Goal: Manage account settings

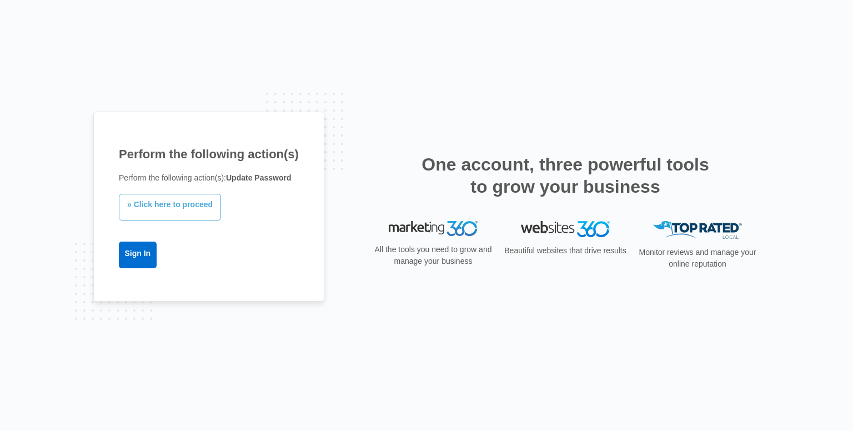
click at [179, 207] on link "» Click here to proceed" at bounding box center [170, 207] width 102 height 27
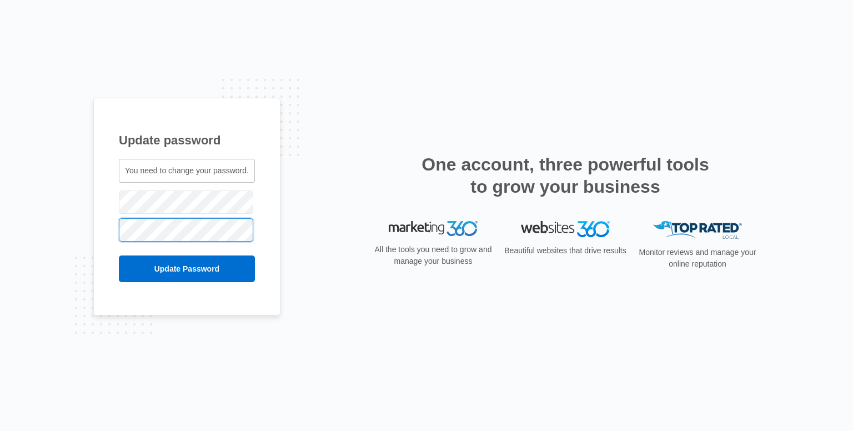
click at [119, 255] on input "Update Password" at bounding box center [187, 268] width 136 height 27
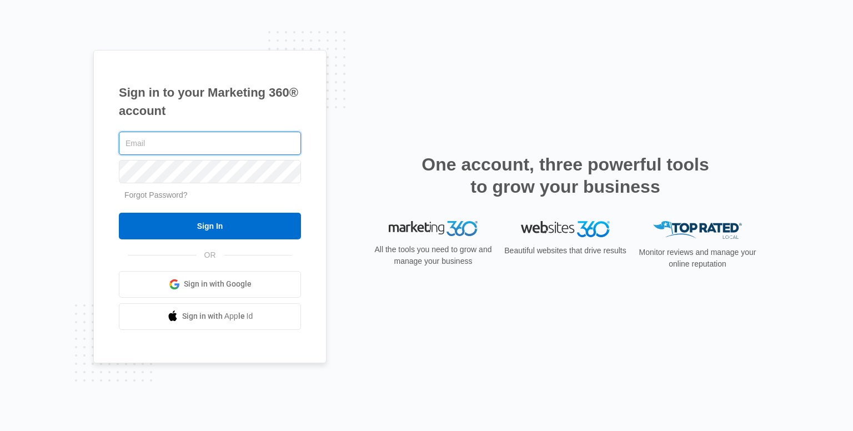
click at [159, 153] on input "text" at bounding box center [210, 143] width 182 height 23
type input "management@wilsoncustombuilders.com"
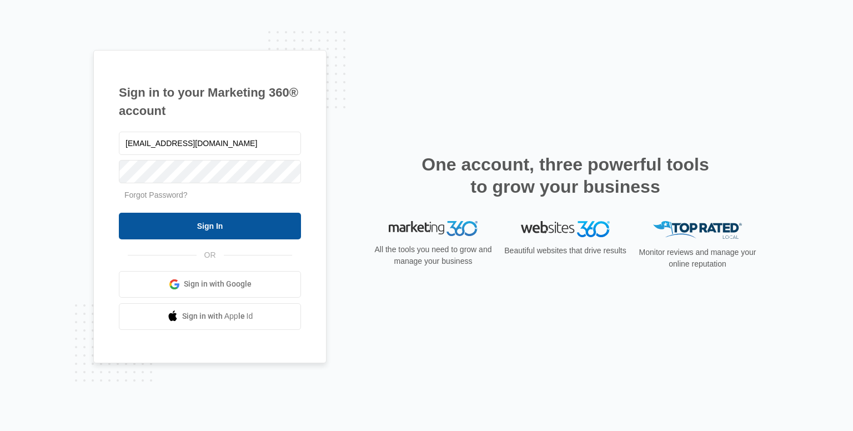
click at [256, 229] on input "Sign In" at bounding box center [210, 226] width 182 height 27
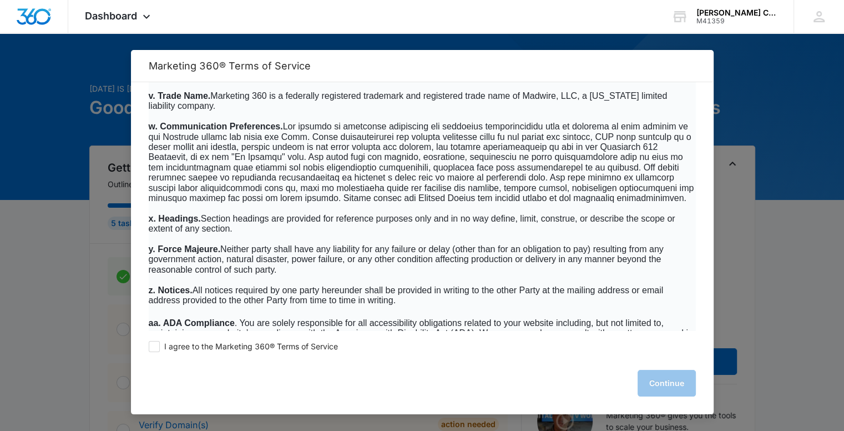
scroll to position [7181, 0]
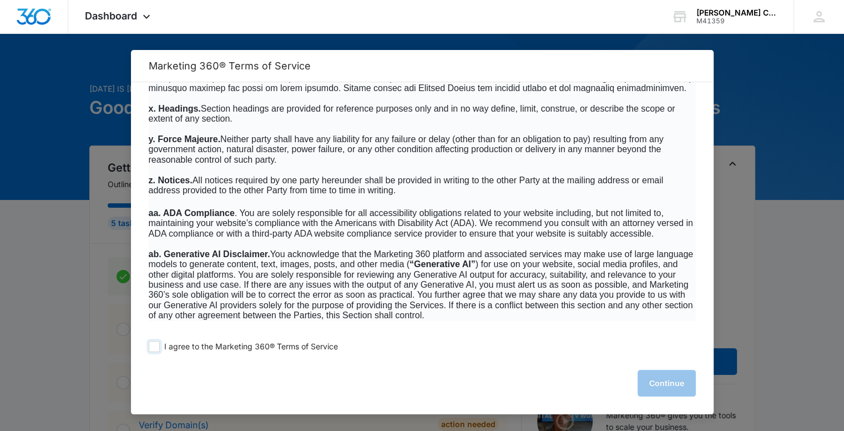
click at [169, 349] on span "I agree to the Marketing 360® Terms of Service" at bounding box center [251, 346] width 174 height 11
click at [160, 349] on input "I agree to the Marketing 360® Terms of Service" at bounding box center [154, 346] width 11 height 11
checkbox input "true"
click at [654, 370] on button "Continue" at bounding box center [667, 383] width 58 height 27
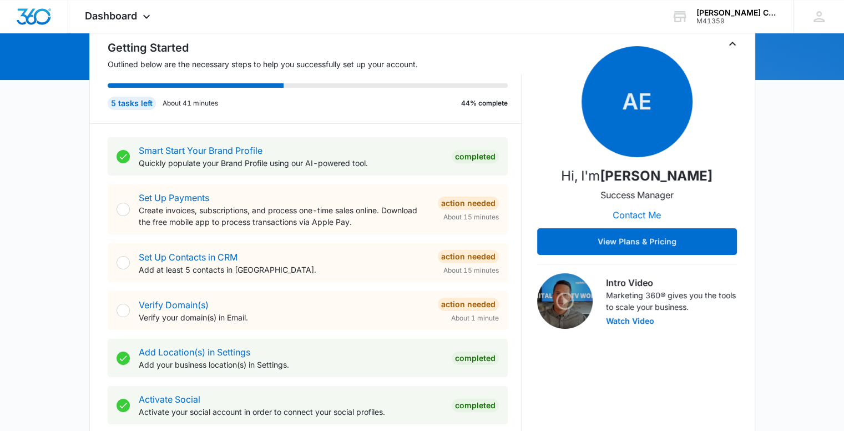
scroll to position [0, 0]
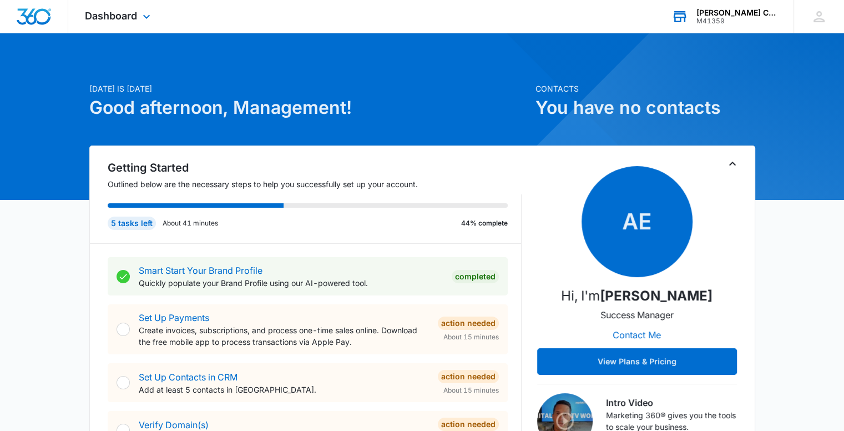
click at [727, 17] on div "M41359" at bounding box center [737, 21] width 81 height 8
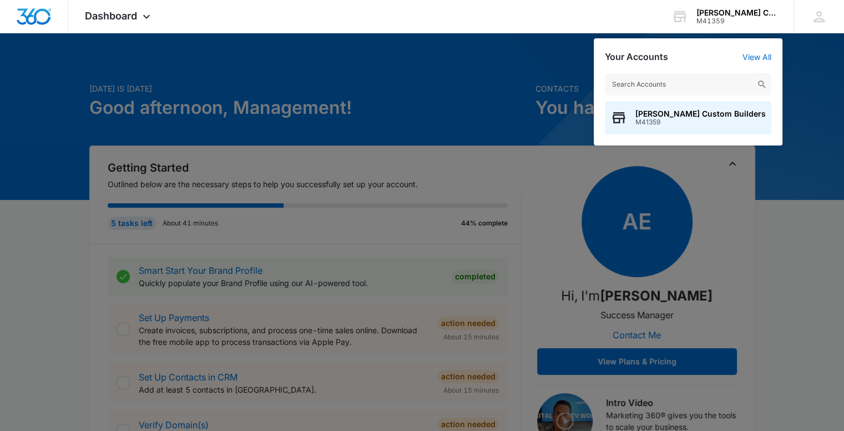
click at [527, 65] on div at bounding box center [422, 215] width 844 height 431
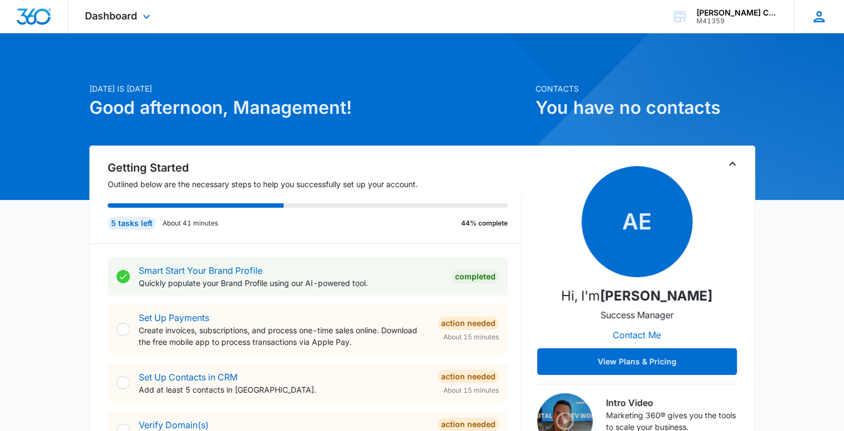
click at [825, 27] on div "MW Management Wilson Custom management@wilsoncustombuilders.com My Profile Noti…" at bounding box center [819, 16] width 51 height 33
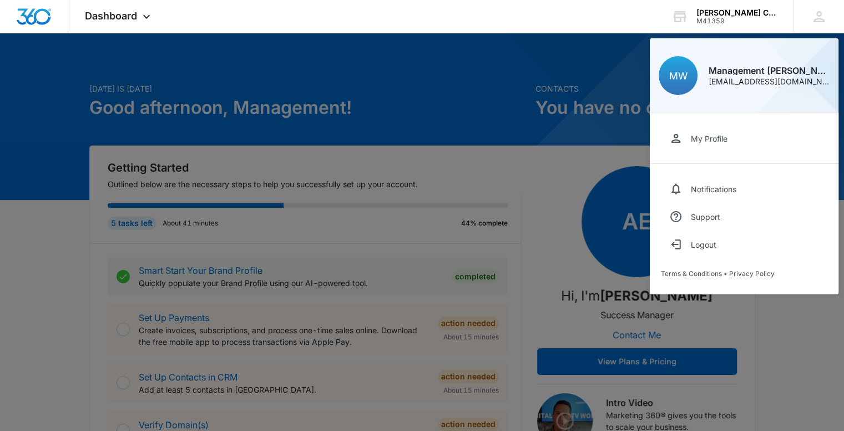
click at [492, 99] on div at bounding box center [422, 215] width 844 height 431
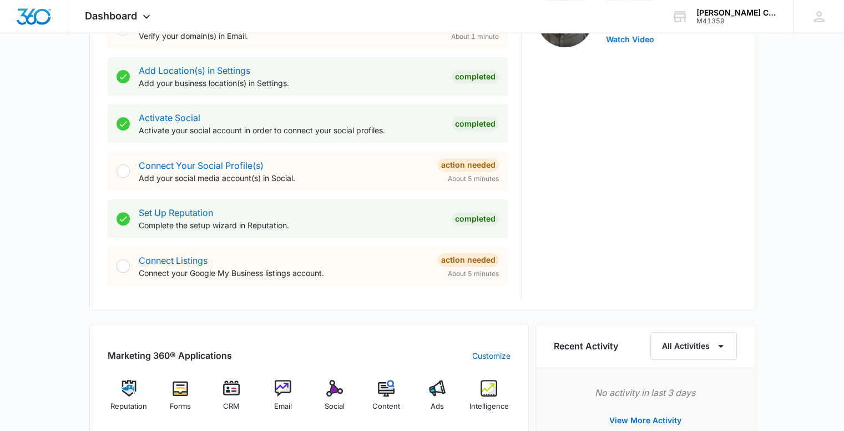
scroll to position [402, 0]
click at [120, 266] on div at bounding box center [123, 265] width 13 height 13
click at [430, 268] on div "Connect Listings Connect your Google My Business listings account. Action Neede…" at bounding box center [319, 266] width 360 height 26
click at [196, 256] on link "Connect Listings" at bounding box center [173, 259] width 69 height 11
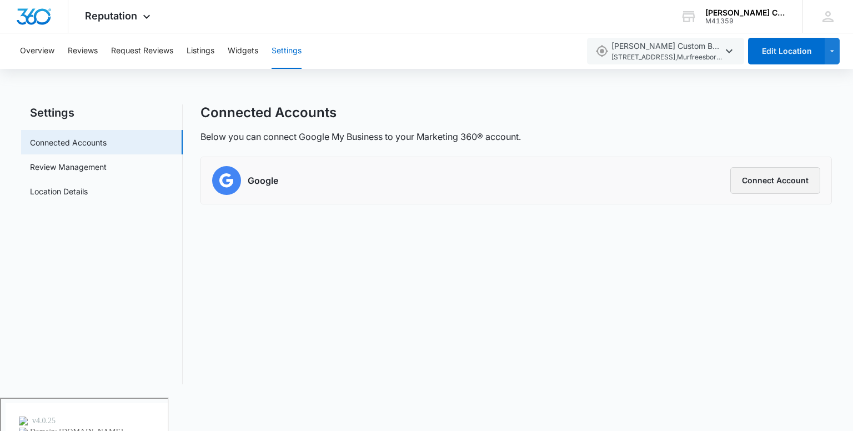
click at [758, 185] on button "Connect Account" at bounding box center [775, 180] width 90 height 27
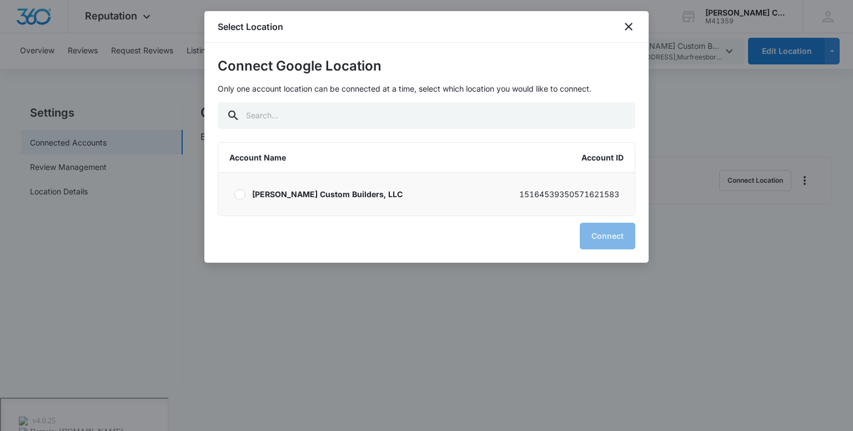
click at [250, 190] on label "[PERSON_NAME] Custom Builders, LLC 15164539350571621583" at bounding box center [426, 194] width 416 height 43
click at [234, 194] on input "[PERSON_NAME] Custom Builders, LLC 15164539350571621583" at bounding box center [234, 194] width 1 height 1
radio input "true"
click at [612, 238] on button "Connect" at bounding box center [608, 236] width 56 height 27
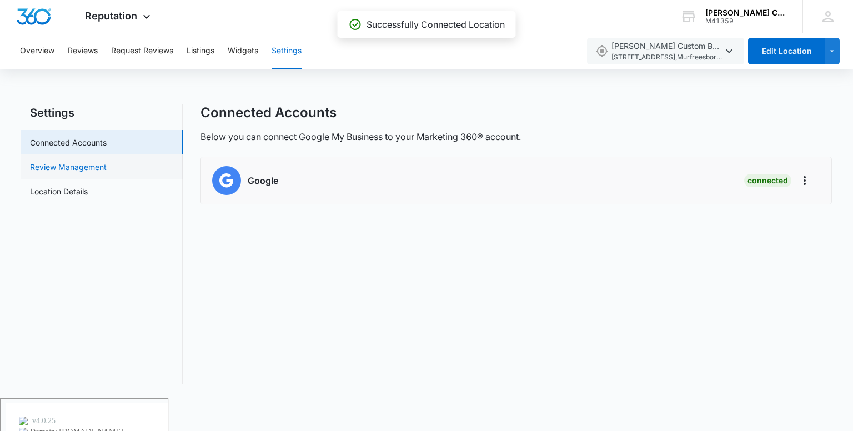
click at [93, 161] on link "Review Management" at bounding box center [68, 167] width 77 height 12
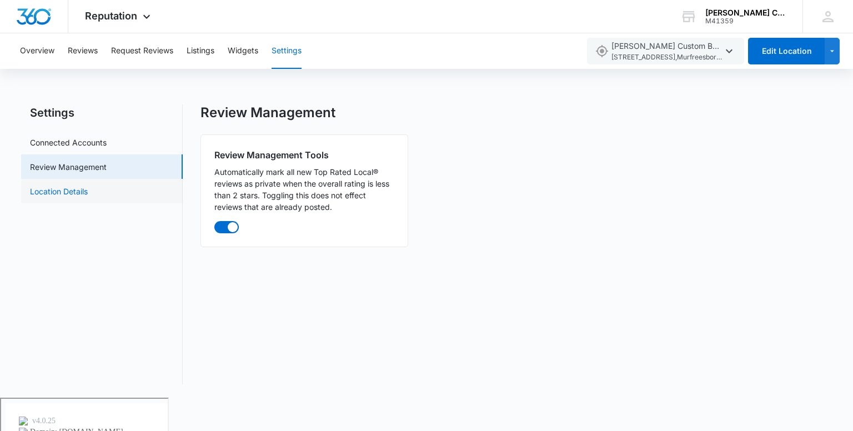
click at [88, 190] on link "Location Details" at bounding box center [59, 191] width 58 height 12
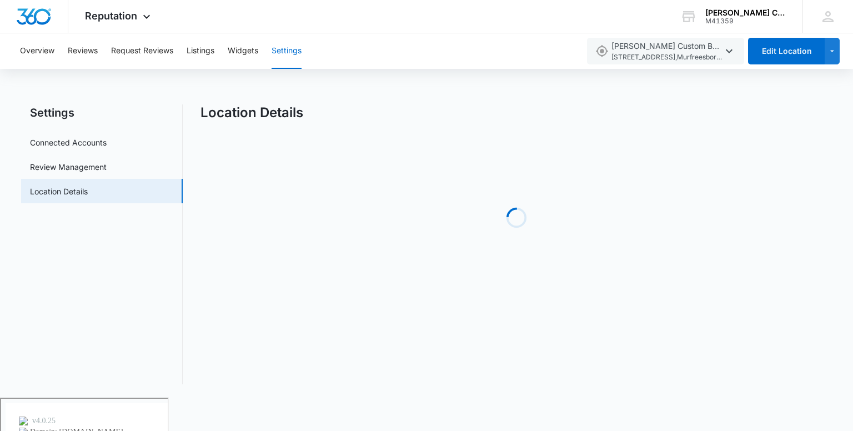
select select "[US_STATE]"
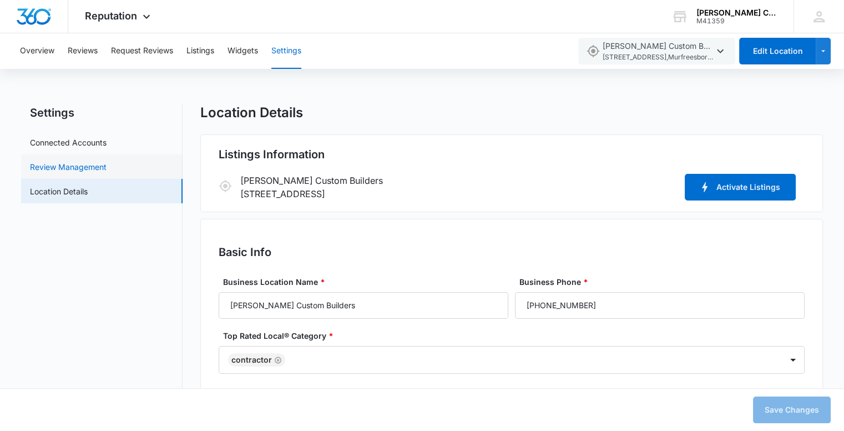
click at [78, 161] on link "Review Management" at bounding box center [68, 167] width 77 height 12
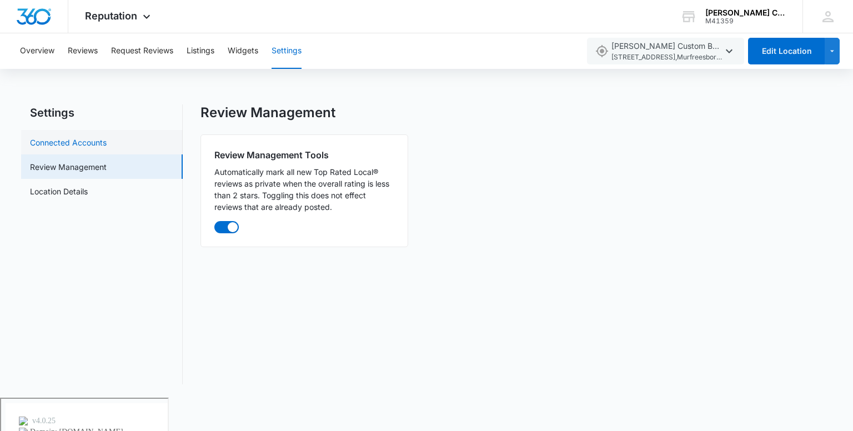
click at [86, 143] on link "Connected Accounts" at bounding box center [68, 143] width 77 height 12
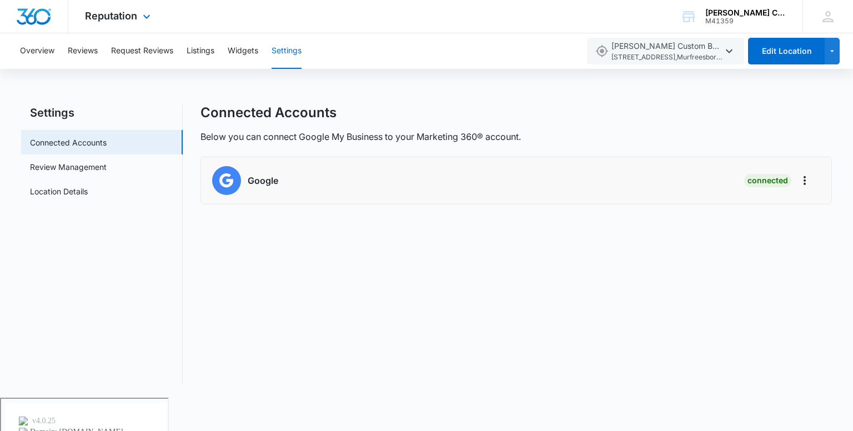
click at [114, 26] on div "Reputation Apps Reputation Forms CRM Email Social Content Ads Intelligence File…" at bounding box center [119, 16] width 102 height 33
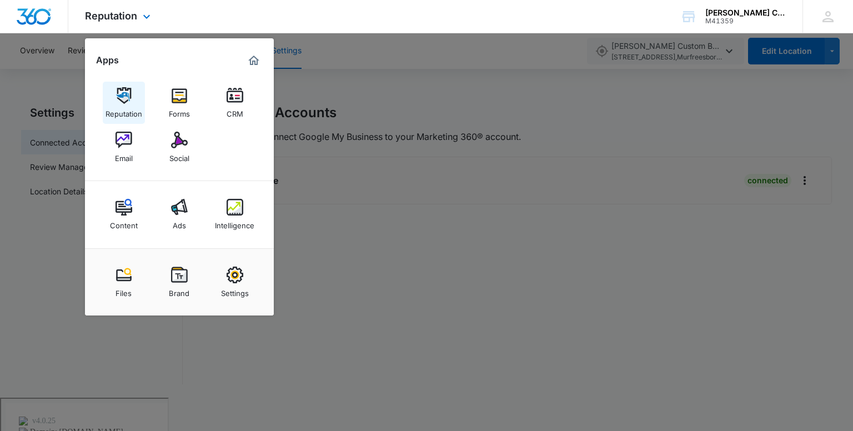
click at [115, 108] on div "Reputation" at bounding box center [123, 111] width 37 height 14
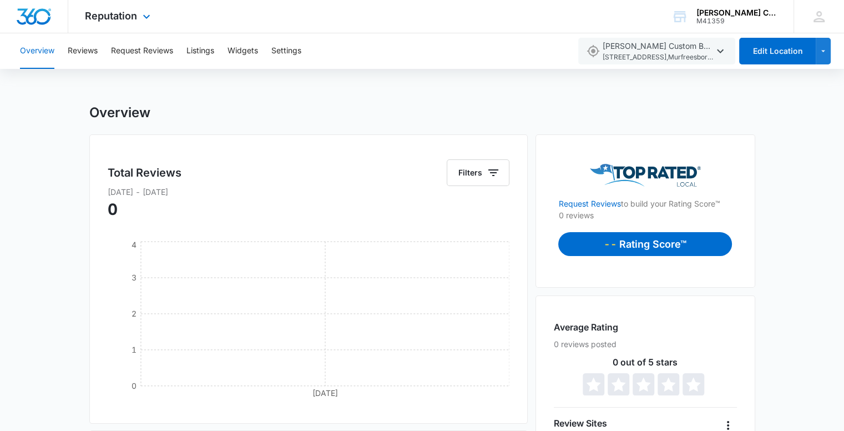
click at [143, 29] on div "Reputation Apps Reputation Forms CRM Email Social Content Ads Intelligence File…" at bounding box center [119, 16] width 102 height 33
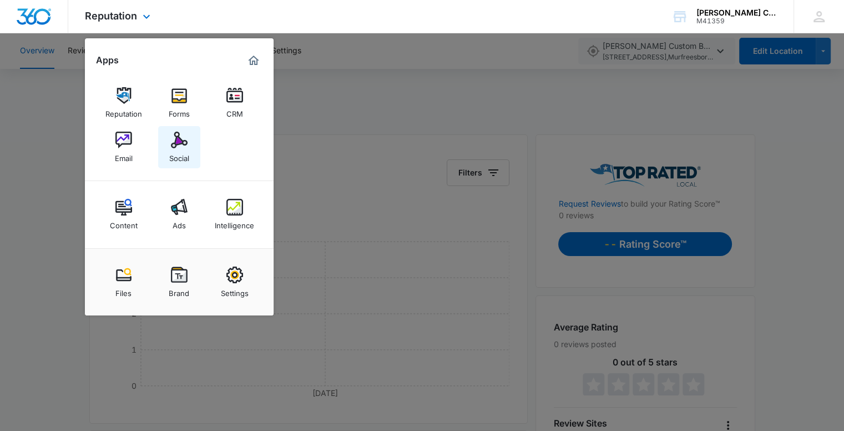
click at [182, 147] on img at bounding box center [179, 140] width 17 height 17
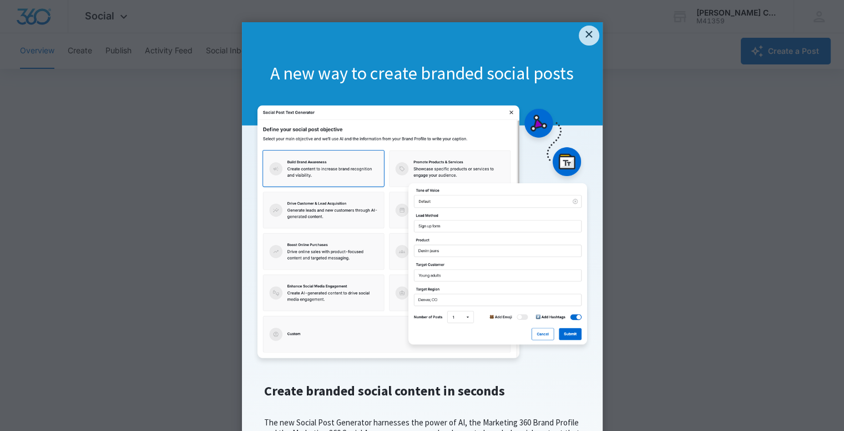
scroll to position [155, 0]
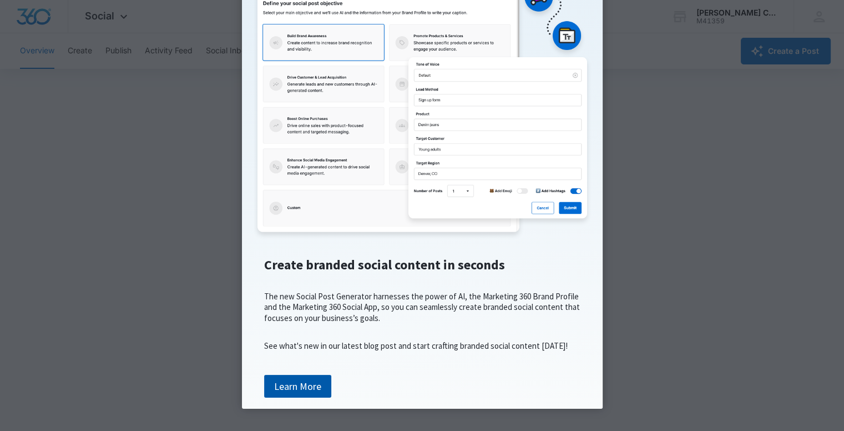
click at [300, 378] on link "Learn More" at bounding box center [297, 386] width 67 height 23
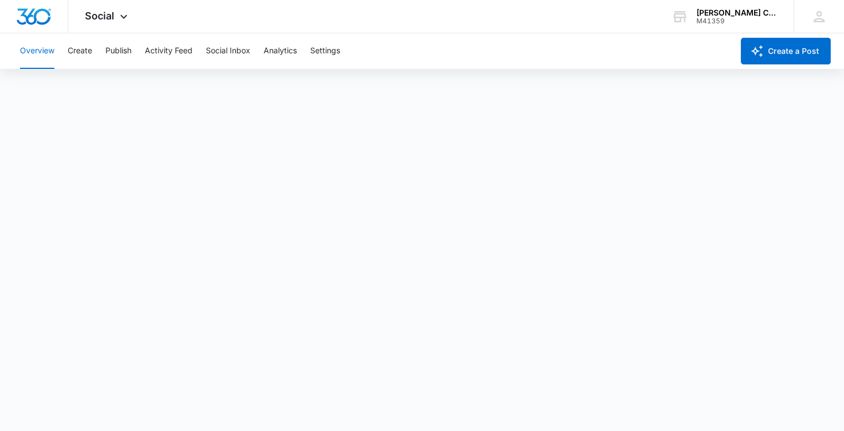
scroll to position [3, 0]
click at [117, 17] on icon at bounding box center [123, 19] width 13 height 13
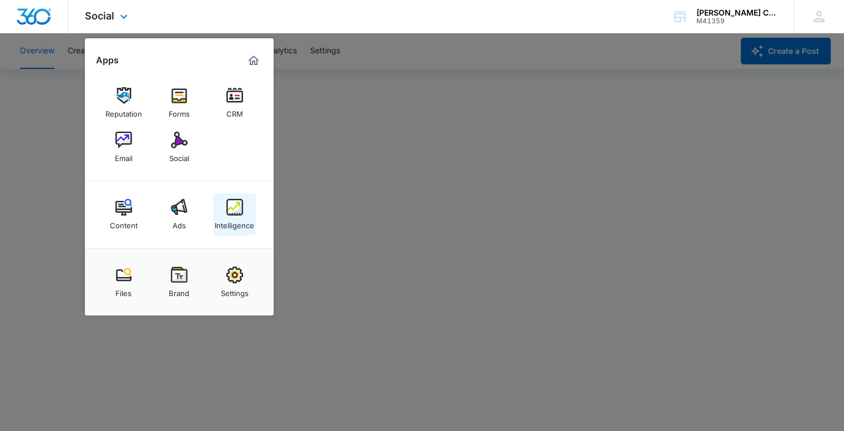
click at [231, 217] on div "Intelligence" at bounding box center [234, 222] width 39 height 14
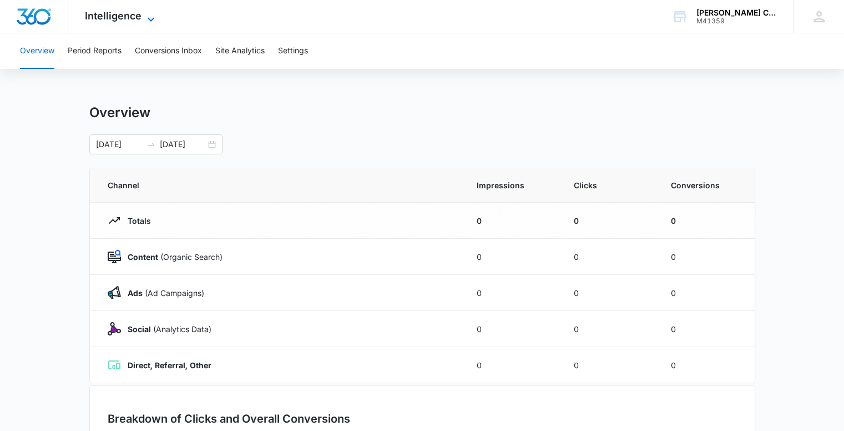
click at [138, 10] on span "Intelligence" at bounding box center [113, 16] width 57 height 12
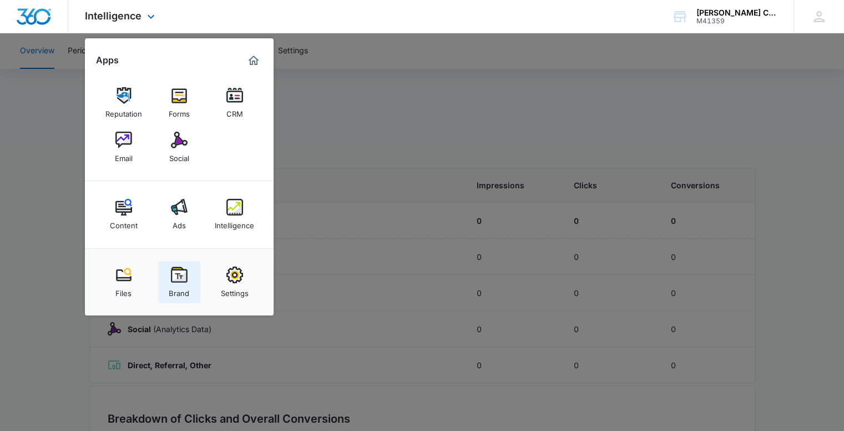
click at [181, 283] on div "Brand" at bounding box center [179, 290] width 21 height 14
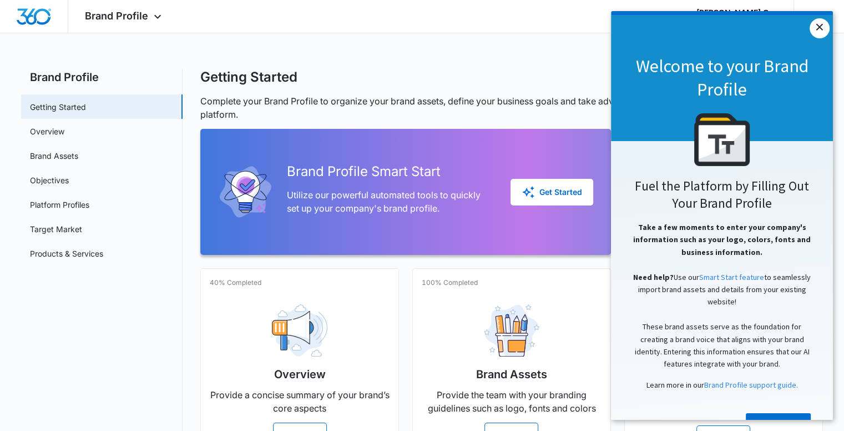
click at [813, 25] on link "×" at bounding box center [820, 28] width 20 height 20
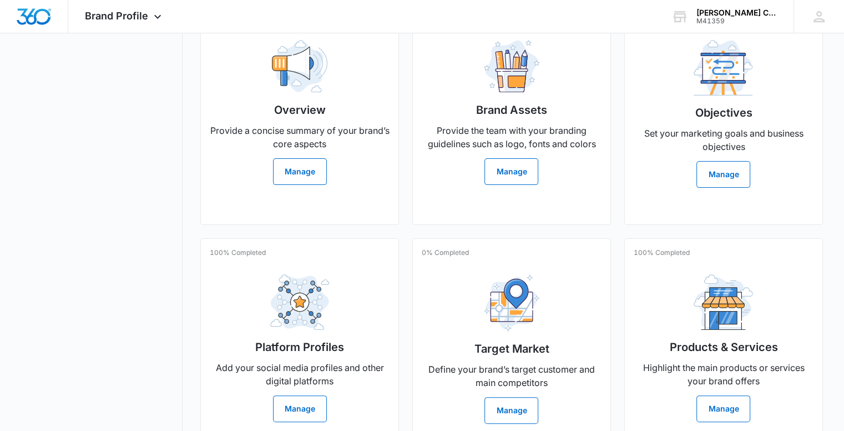
scroll to position [271, 0]
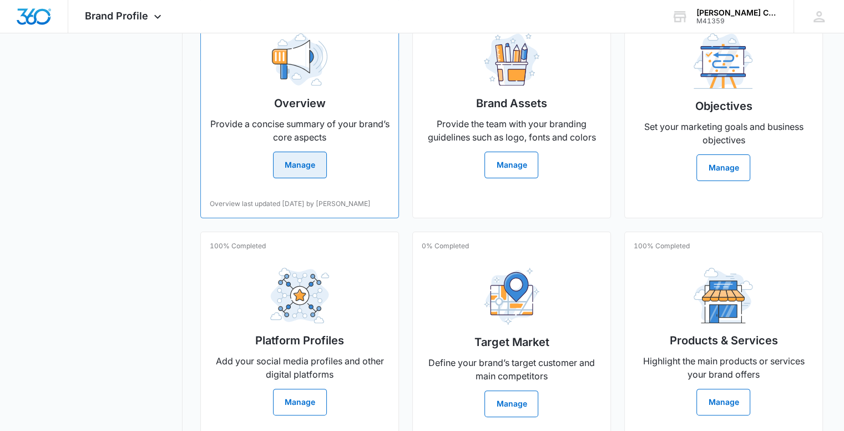
click at [311, 154] on button "Manage" at bounding box center [300, 165] width 54 height 27
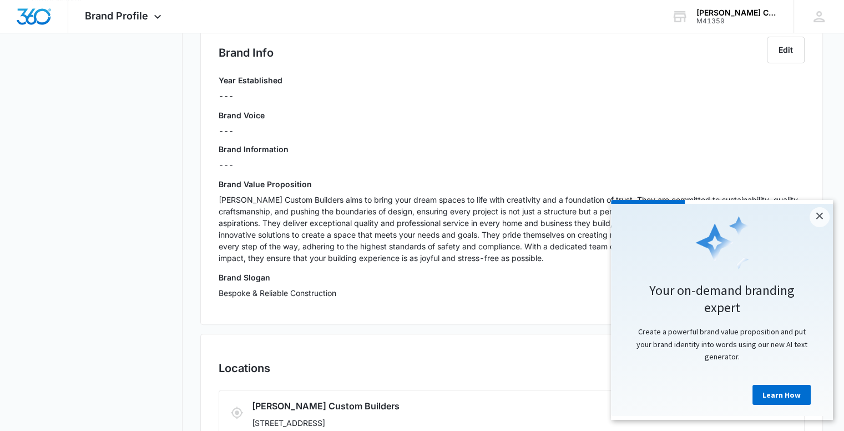
scroll to position [295, 0]
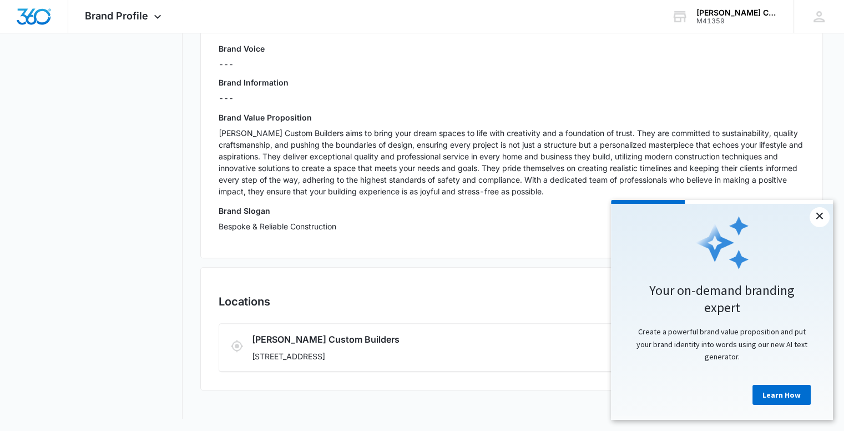
click at [821, 220] on link "×" at bounding box center [820, 217] width 20 height 20
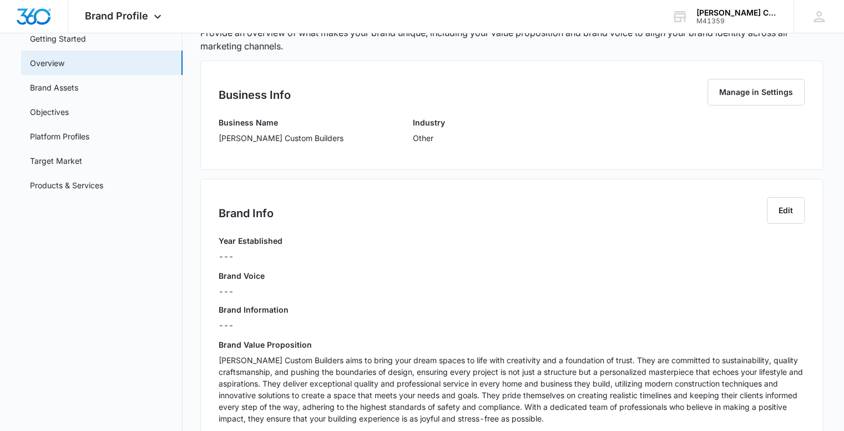
scroll to position [0, 0]
